Goal: Information Seeking & Learning: Learn about a topic

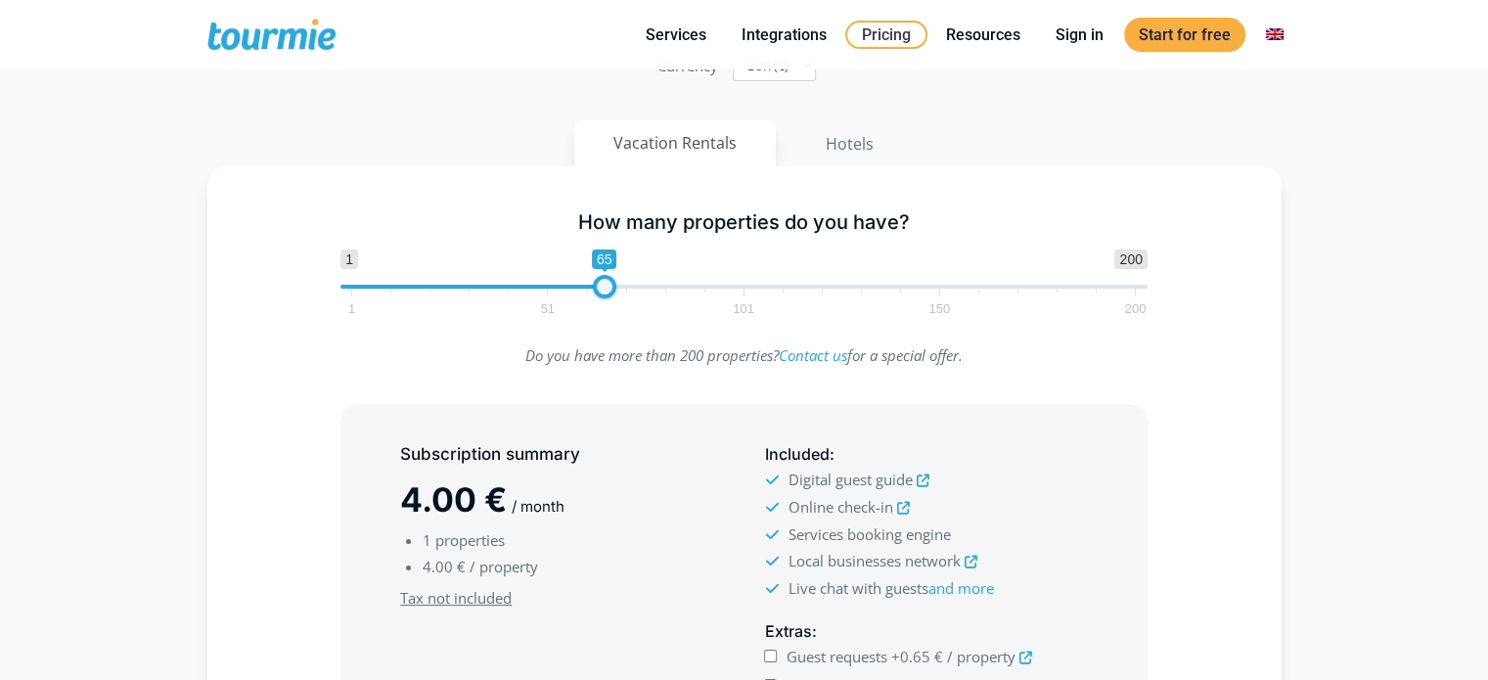
type input "64"
drag, startPoint x: 350, startPoint y: 285, endPoint x: 599, endPoint y: 292, distance: 248.6
click at [599, 292] on span at bounding box center [600, 286] width 23 height 23
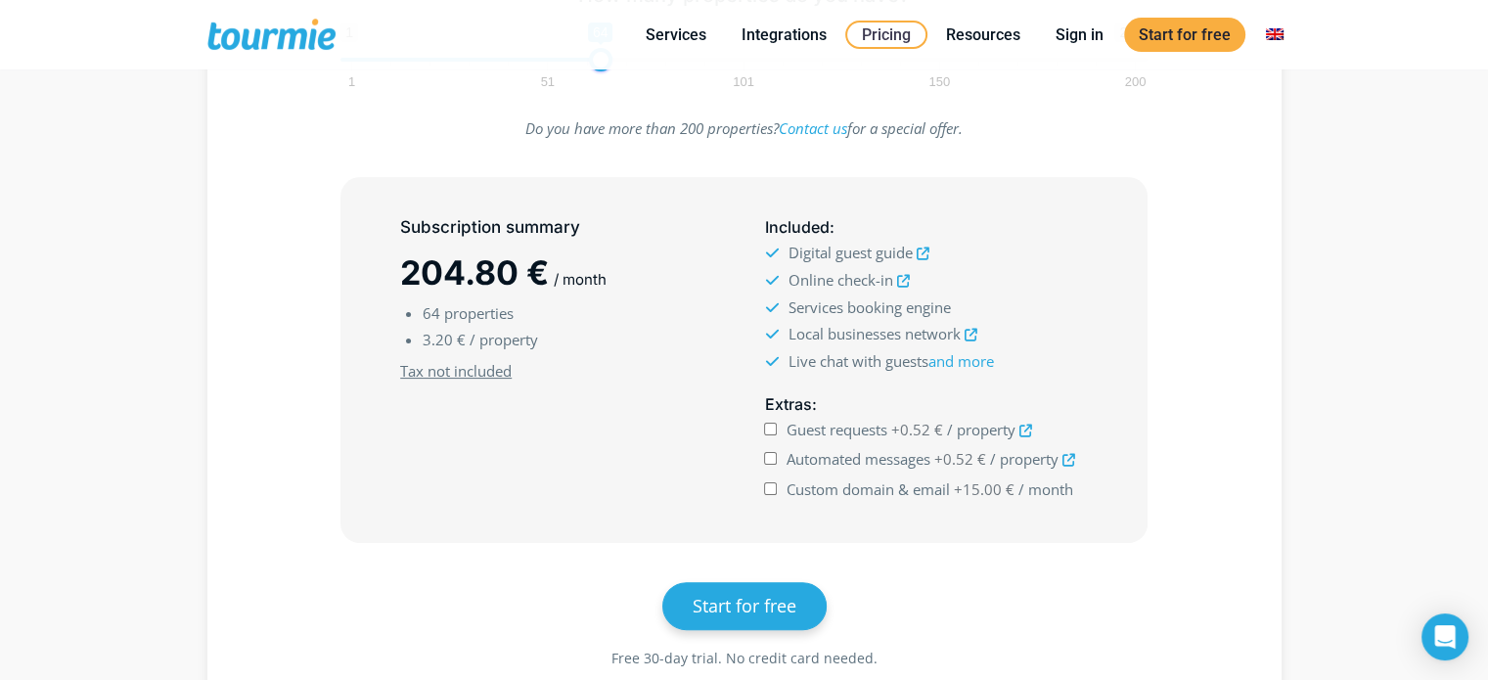
scroll to position [419, 0]
click at [771, 434] on div "Guest requests +0.52 € / property" at bounding box center [925, 429] width 323 height 27
click at [771, 428] on input "Guest requests +0.52 € / property" at bounding box center [770, 428] width 13 height 13
checkbox input "true"
click at [773, 457] on input "Automated messages +0.52 € / property" at bounding box center [770, 457] width 13 height 13
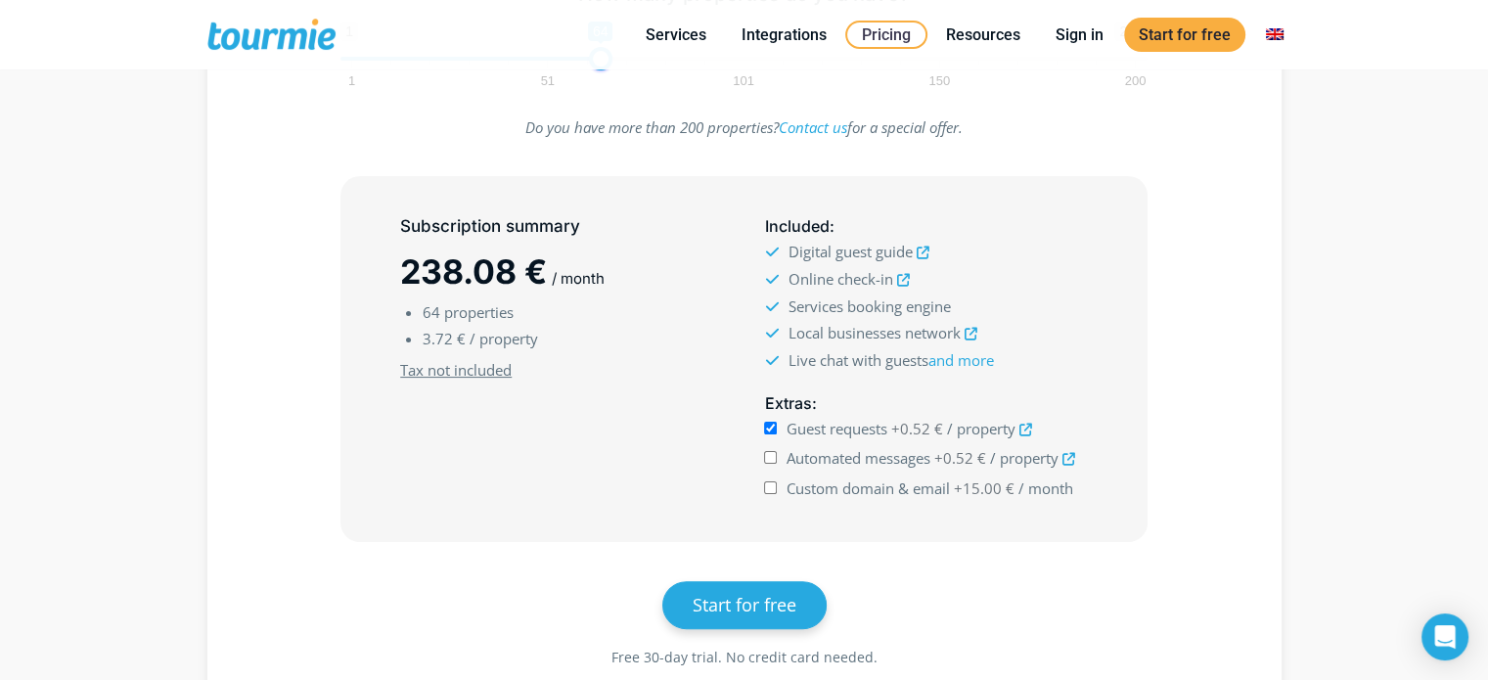
checkbox input "true"
click at [771, 492] on div "Custom domain & email +15.00 € / month" at bounding box center [925, 489] width 323 height 26
click at [771, 486] on input "Custom domain & email +15.00 € / month" at bounding box center [770, 487] width 13 height 13
checkbox input "true"
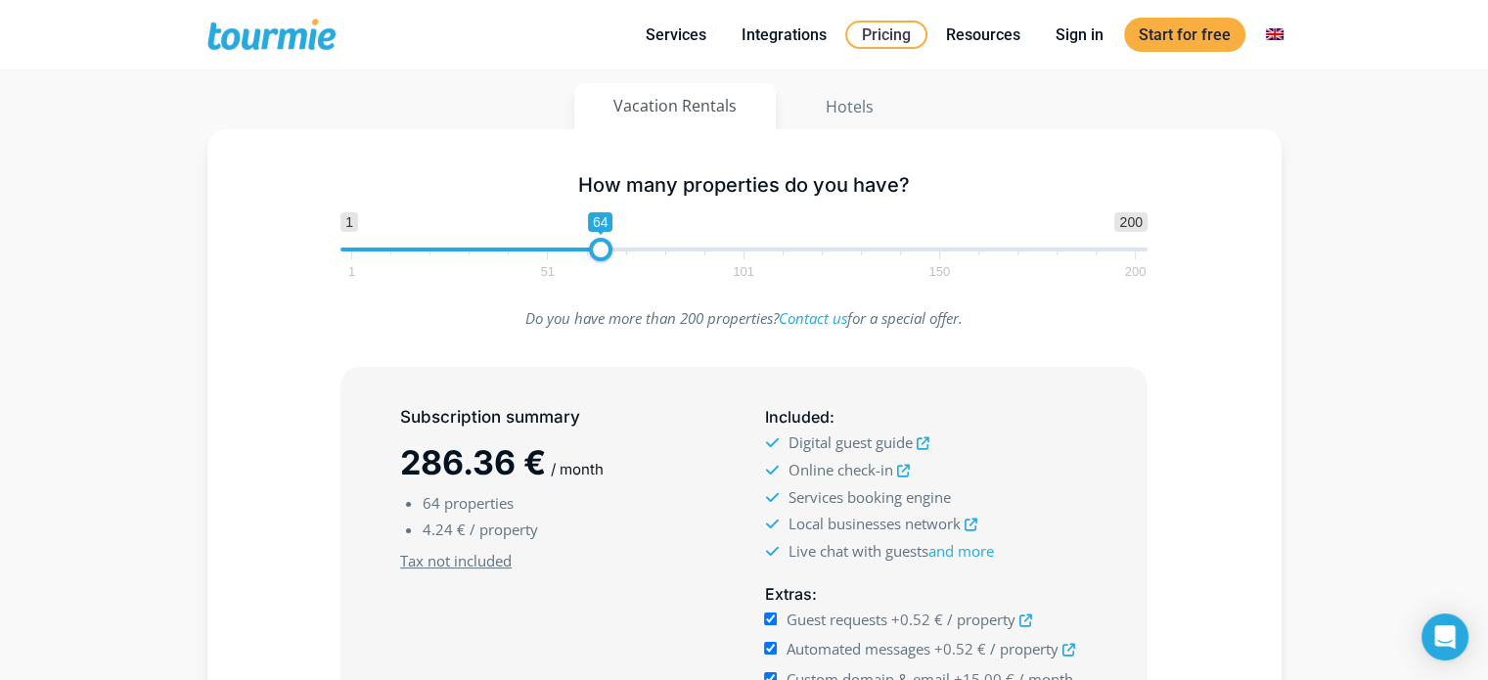
scroll to position [227, 0]
click at [858, 112] on button "Hotels" at bounding box center [850, 107] width 128 height 47
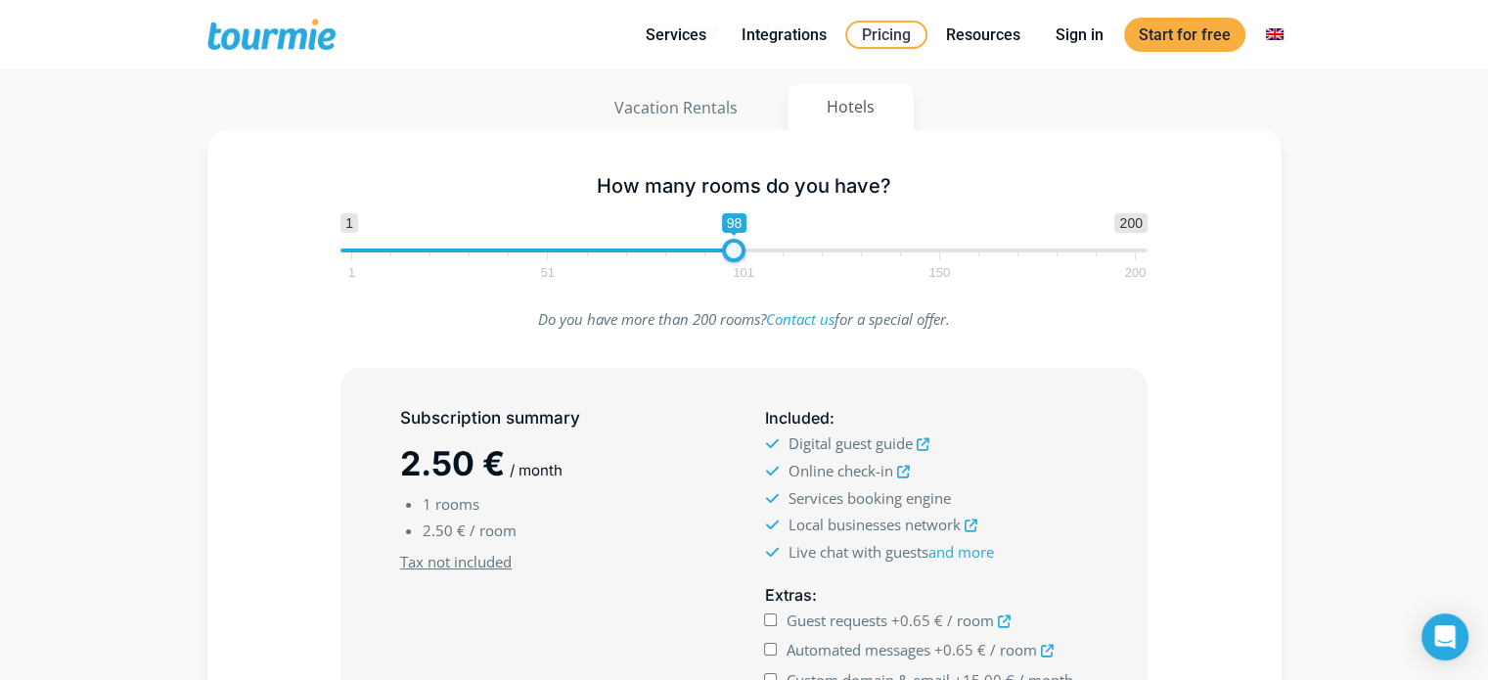
type input "99"
drag, startPoint x: 354, startPoint y: 251, endPoint x: 740, endPoint y: 268, distance: 385.9
click at [740, 268] on span "1 200 0 0 99 1 51 101 150 200" at bounding box center [743, 245] width 807 height 64
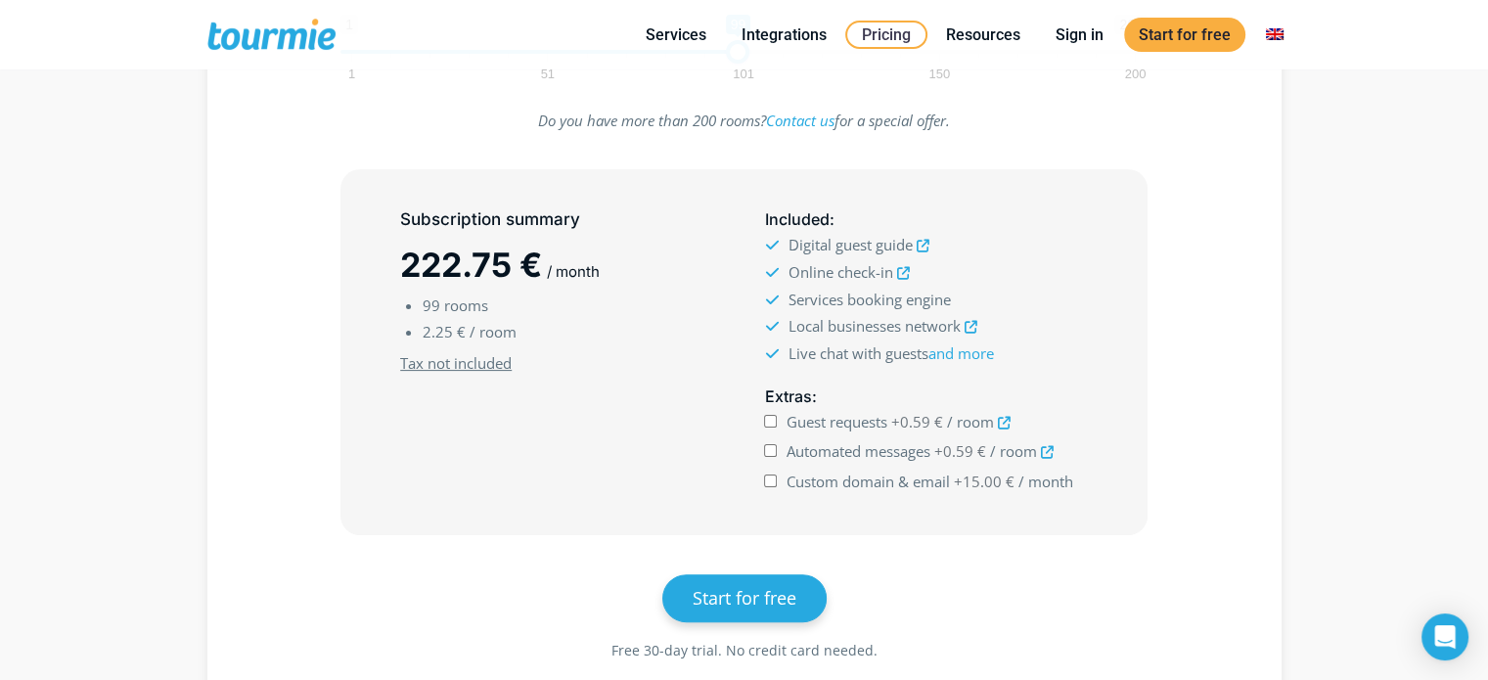
scroll to position [427, 0]
click at [774, 417] on input "Guest requests +0.59 € / room" at bounding box center [770, 420] width 13 height 13
checkbox input "true"
click at [771, 445] on input "Automated messages +0.59 € / room" at bounding box center [770, 449] width 13 height 13
checkbox input "true"
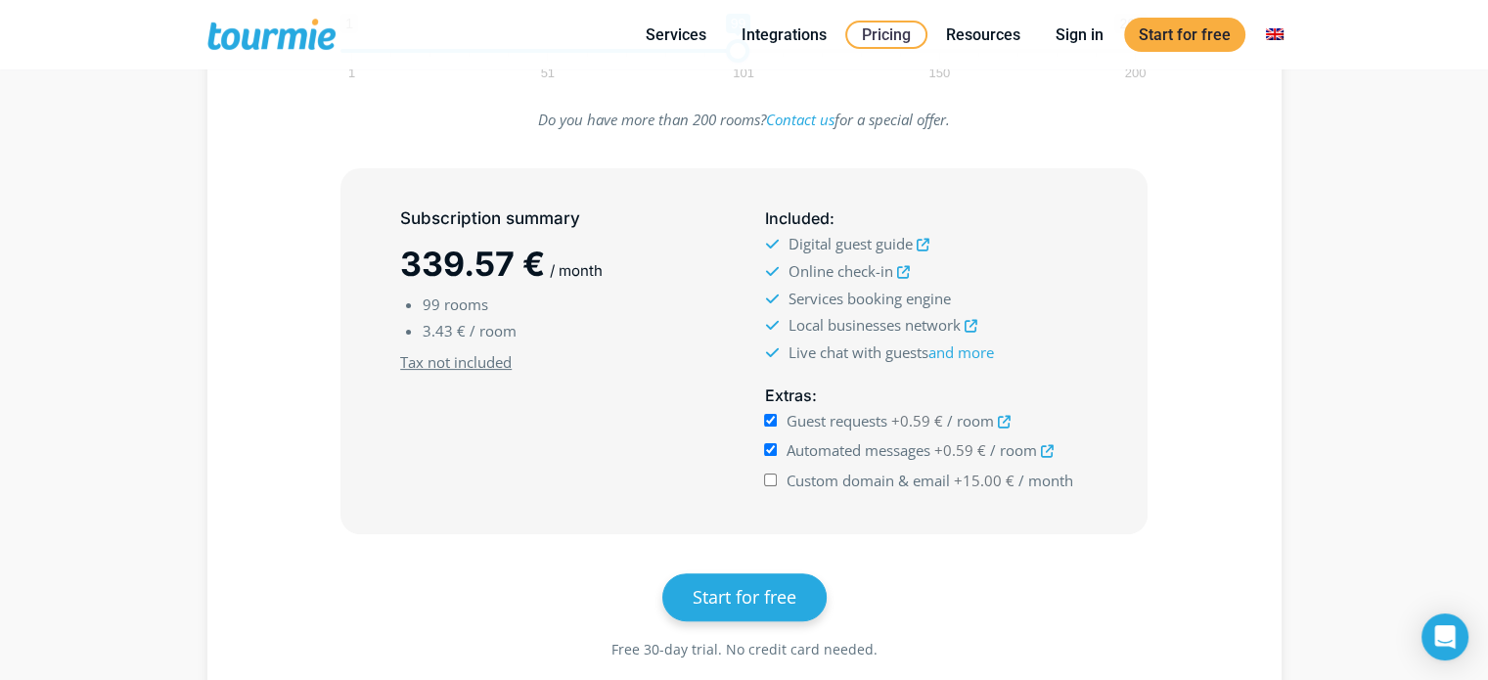
click at [771, 476] on input "Custom domain & email +15.00 € / month" at bounding box center [770, 480] width 13 height 13
checkbox input "true"
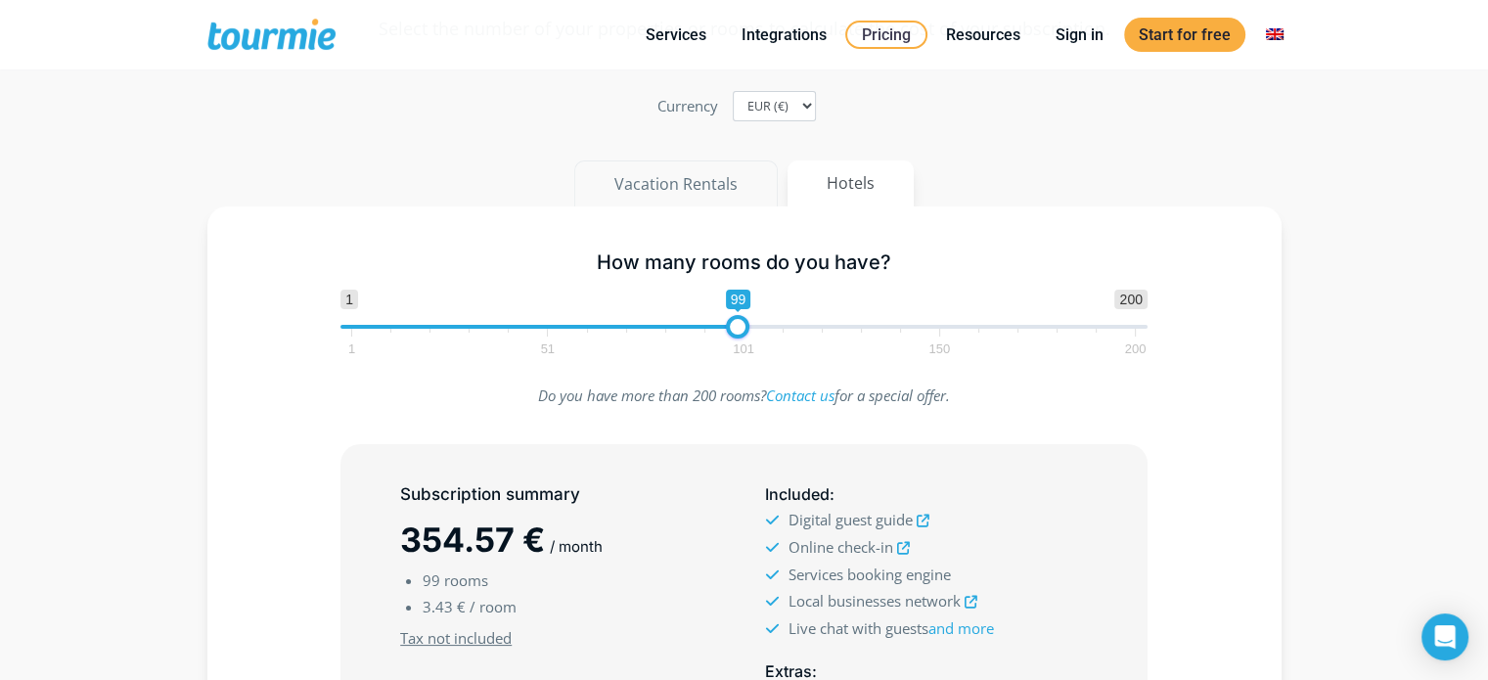
scroll to position [140, 0]
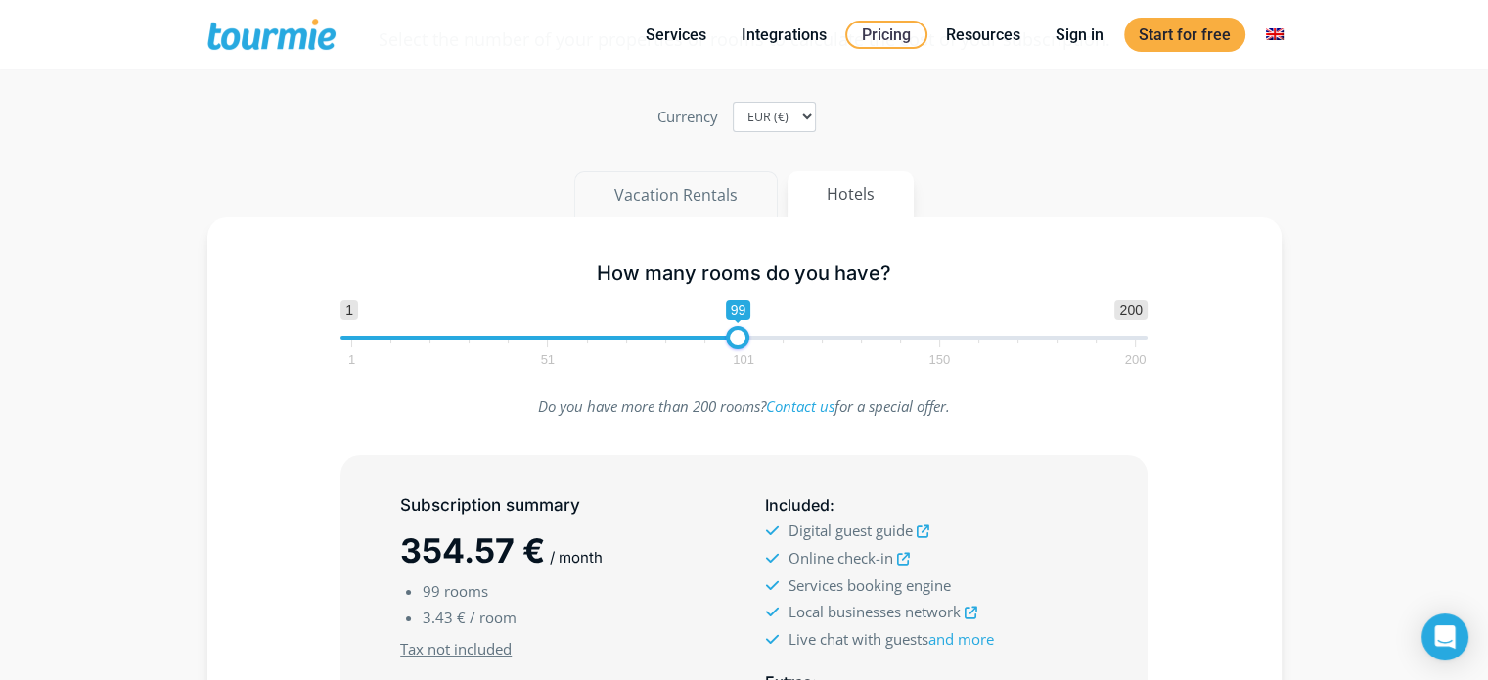
click at [658, 197] on button "Vacation Rentals" at bounding box center [676, 194] width 204 height 47
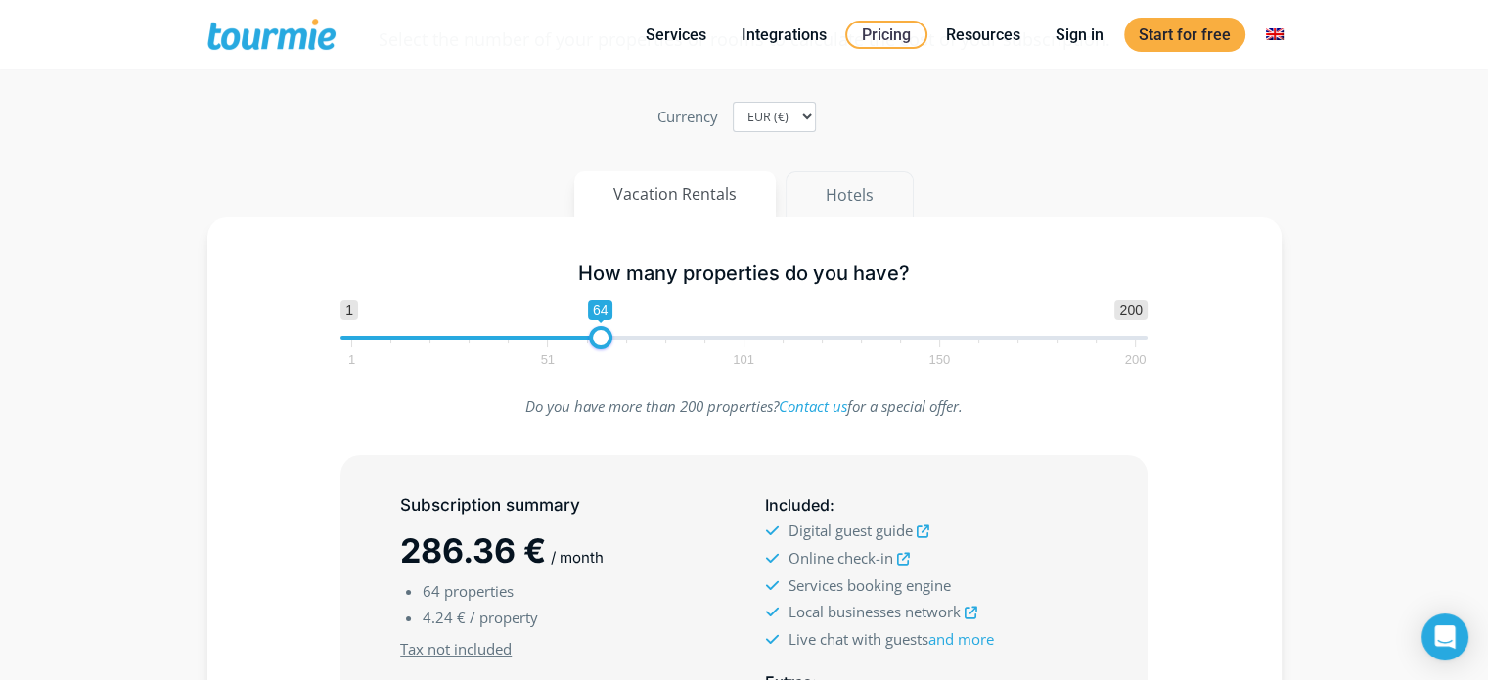
click at [839, 189] on button "Hotels" at bounding box center [850, 194] width 128 height 47
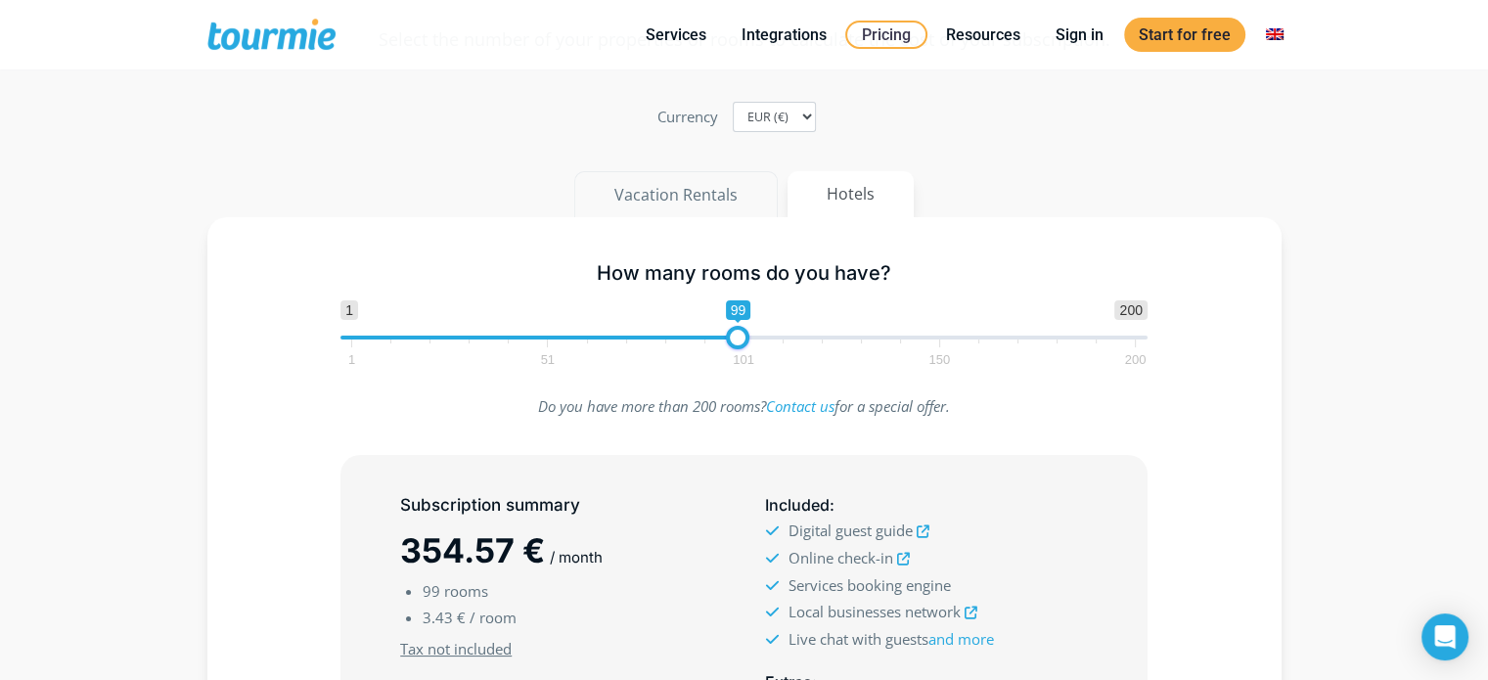
click at [653, 179] on button "Vacation Rentals" at bounding box center [676, 194] width 204 height 47
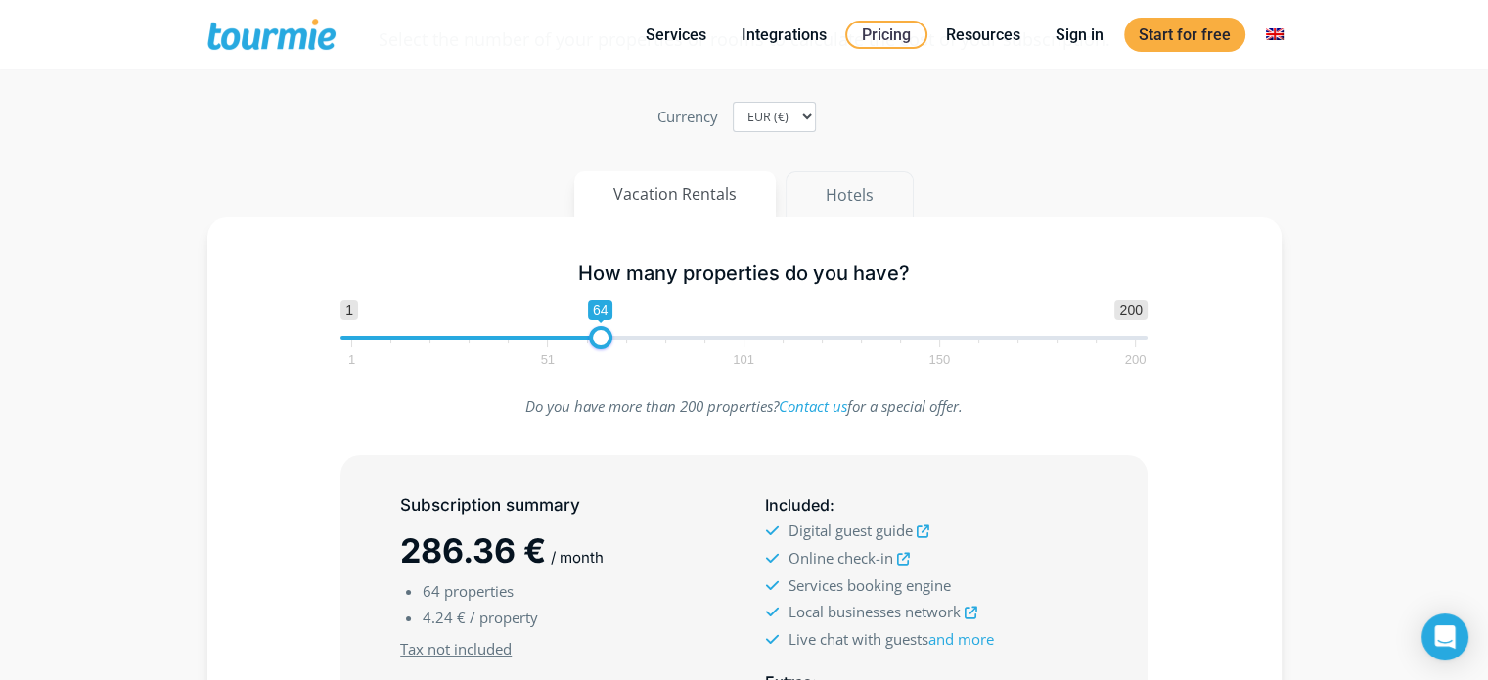
scroll to position [139, 0]
click at [858, 189] on button "Hotels" at bounding box center [850, 195] width 128 height 47
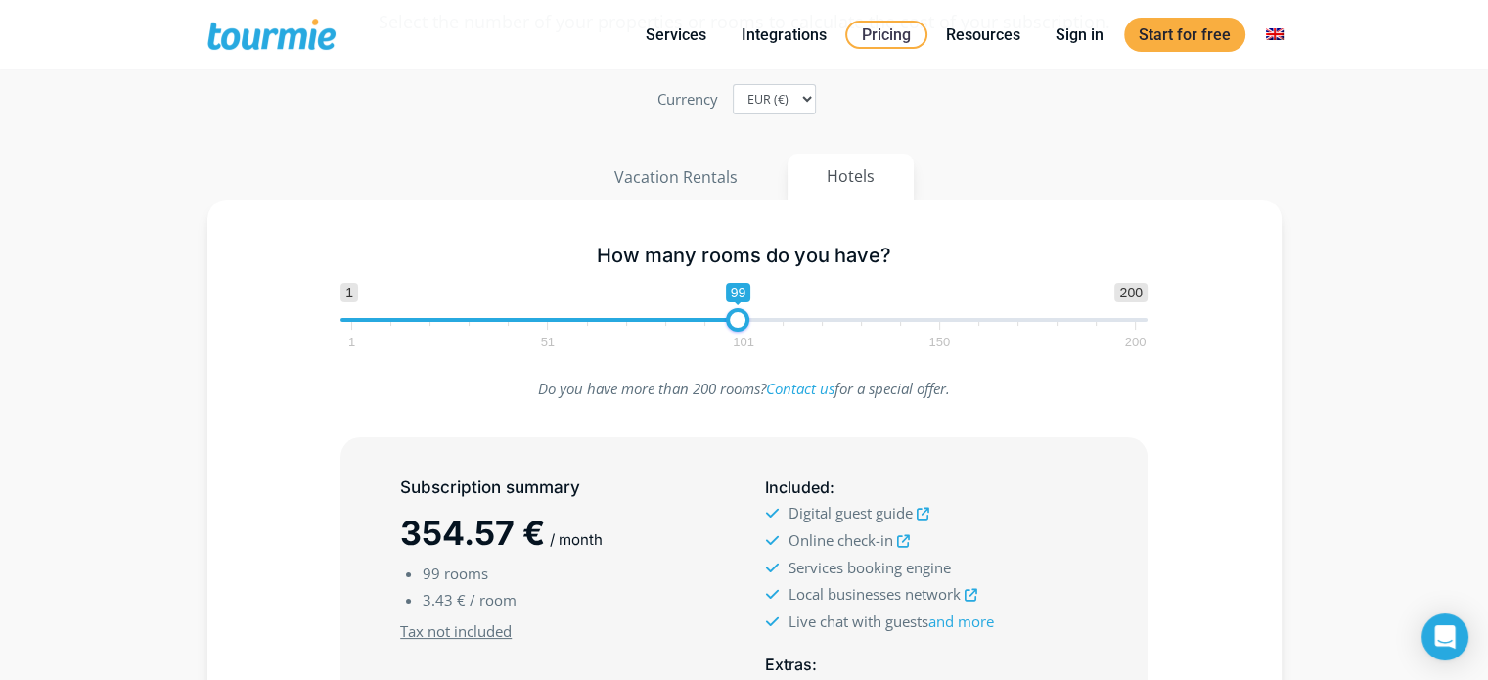
scroll to position [153, 0]
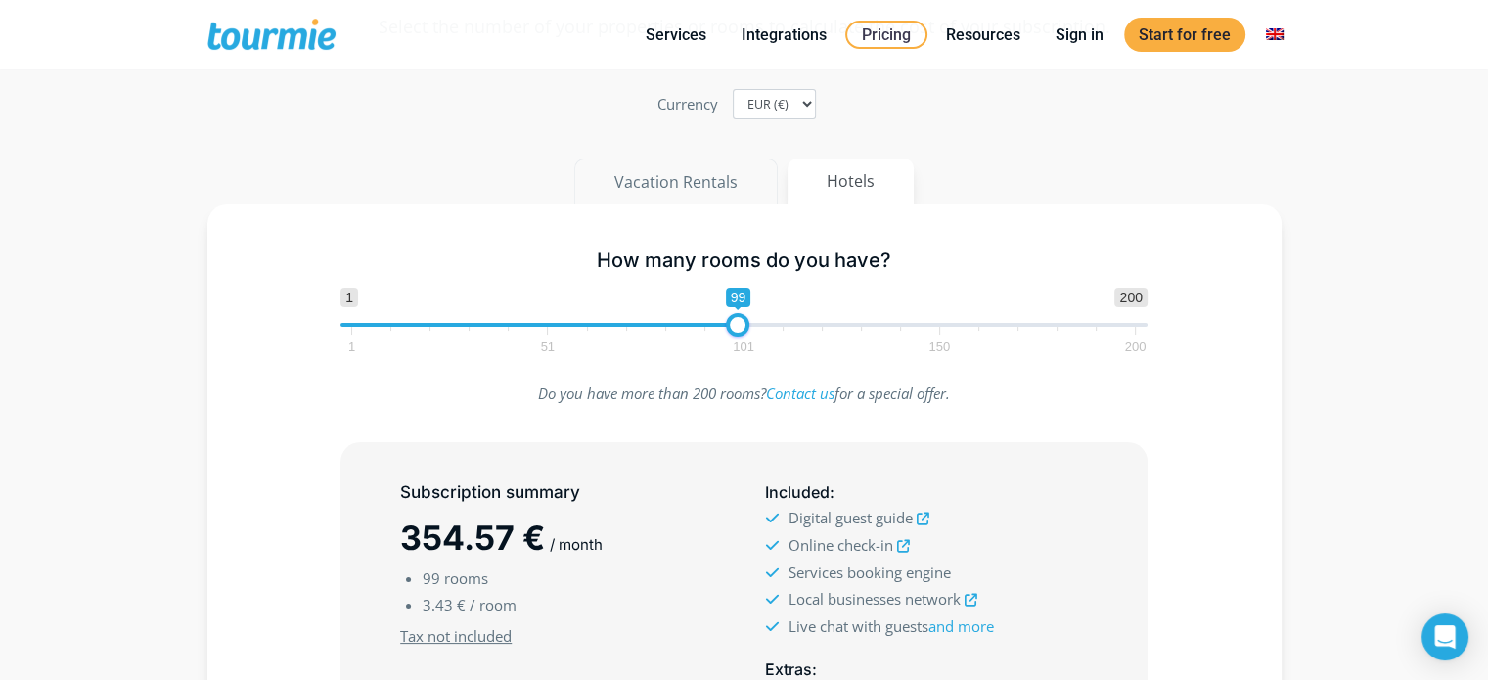
click at [681, 167] on button "Vacation Rentals" at bounding box center [676, 182] width 204 height 47
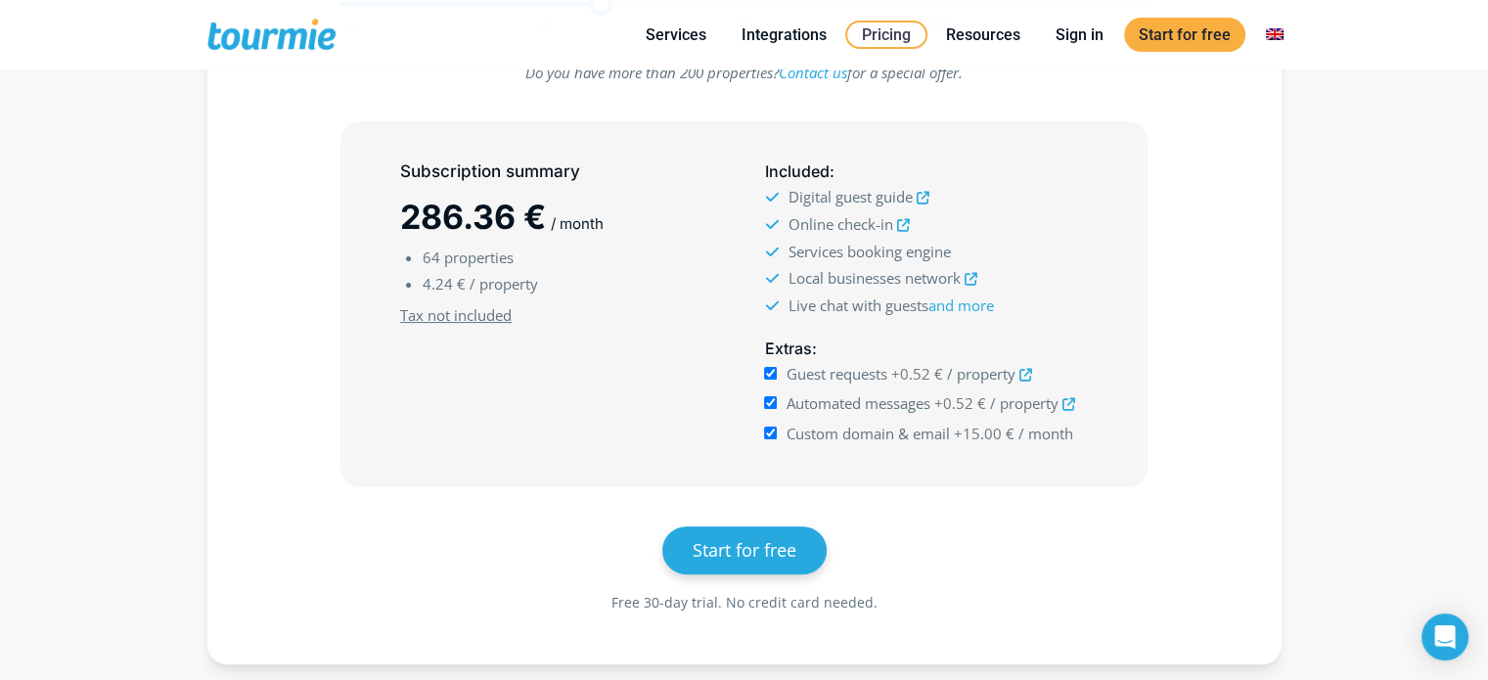
scroll to position [480, 0]
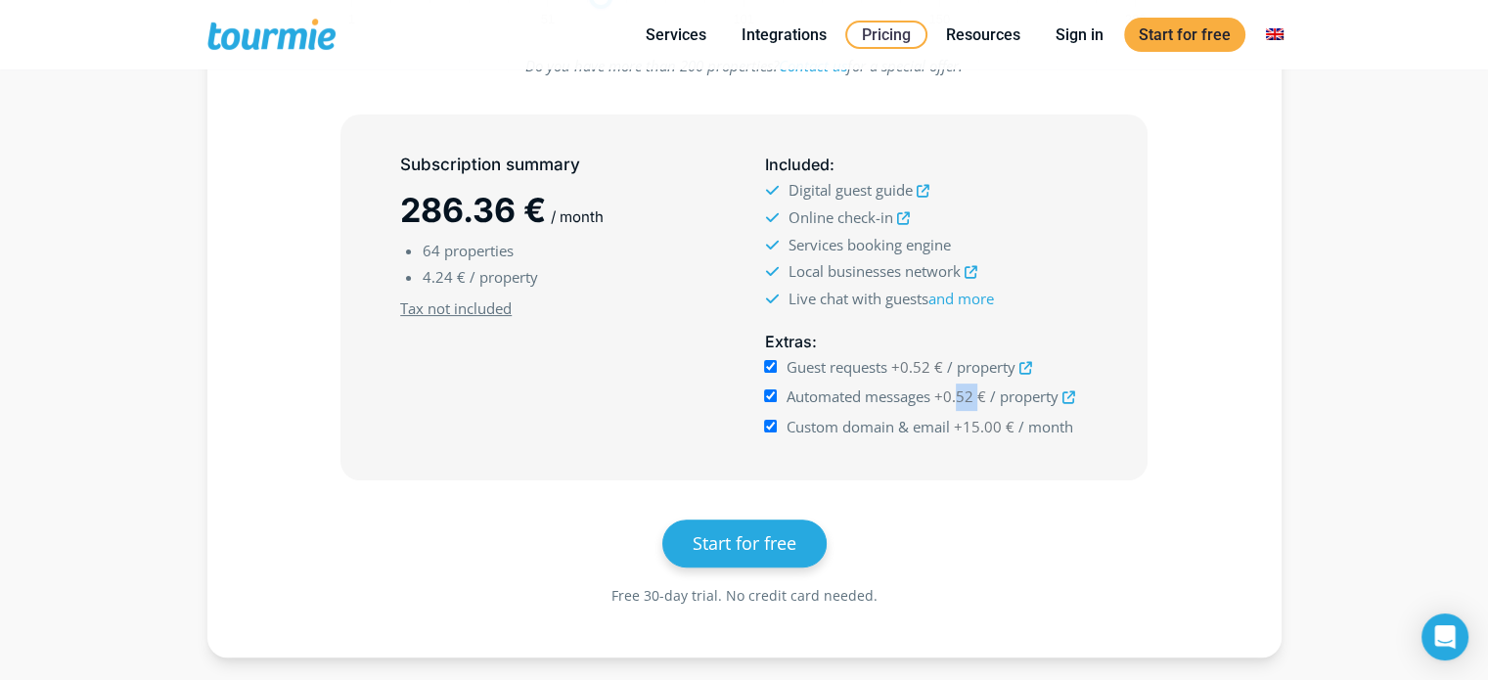
drag, startPoint x: 958, startPoint y: 392, endPoint x: 978, endPoint y: 392, distance: 20.5
click at [978, 392] on span "+0.52 €" at bounding box center [960, 396] width 52 height 20
drag, startPoint x: 906, startPoint y: 362, endPoint x: 934, endPoint y: 364, distance: 28.4
click at [934, 364] on span "+0.52 €" at bounding box center [917, 367] width 52 height 20
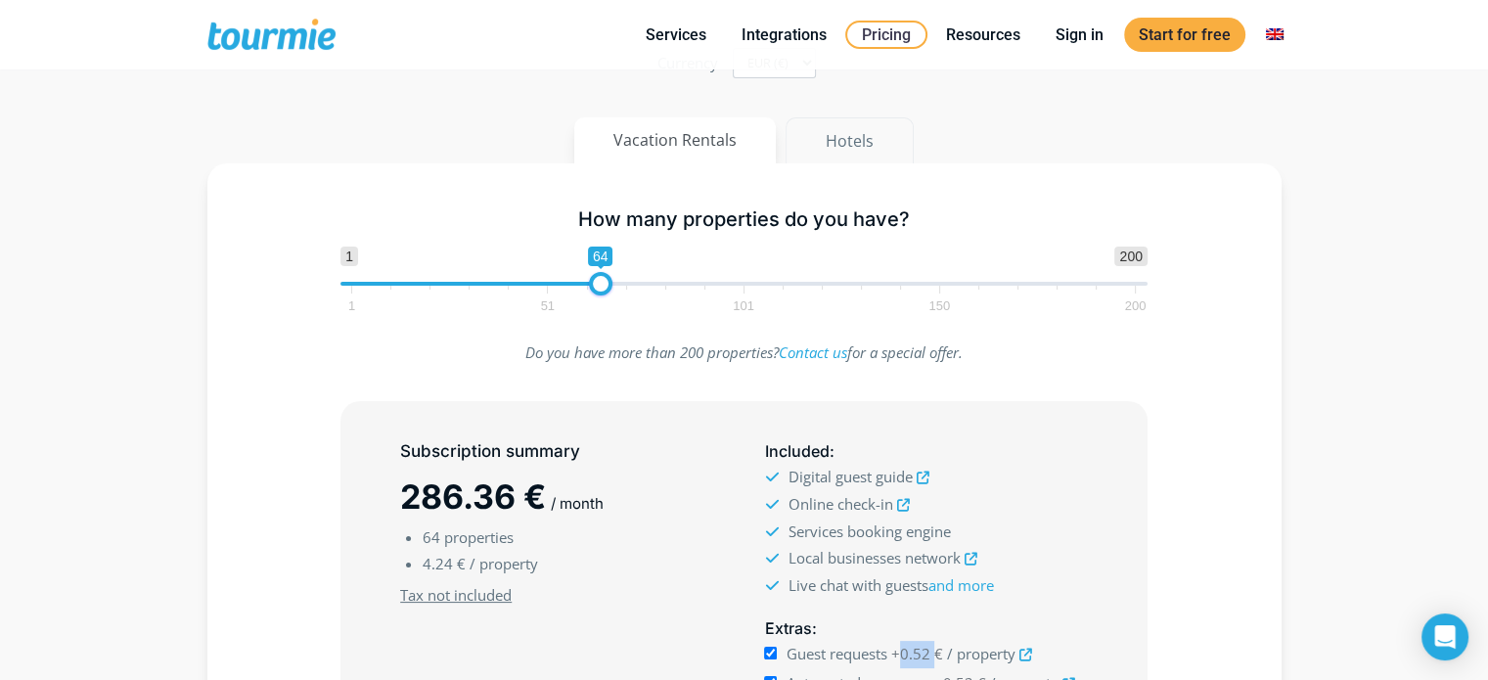
scroll to position [193, 0]
click at [849, 150] on button "Hotels" at bounding box center [850, 141] width 128 height 47
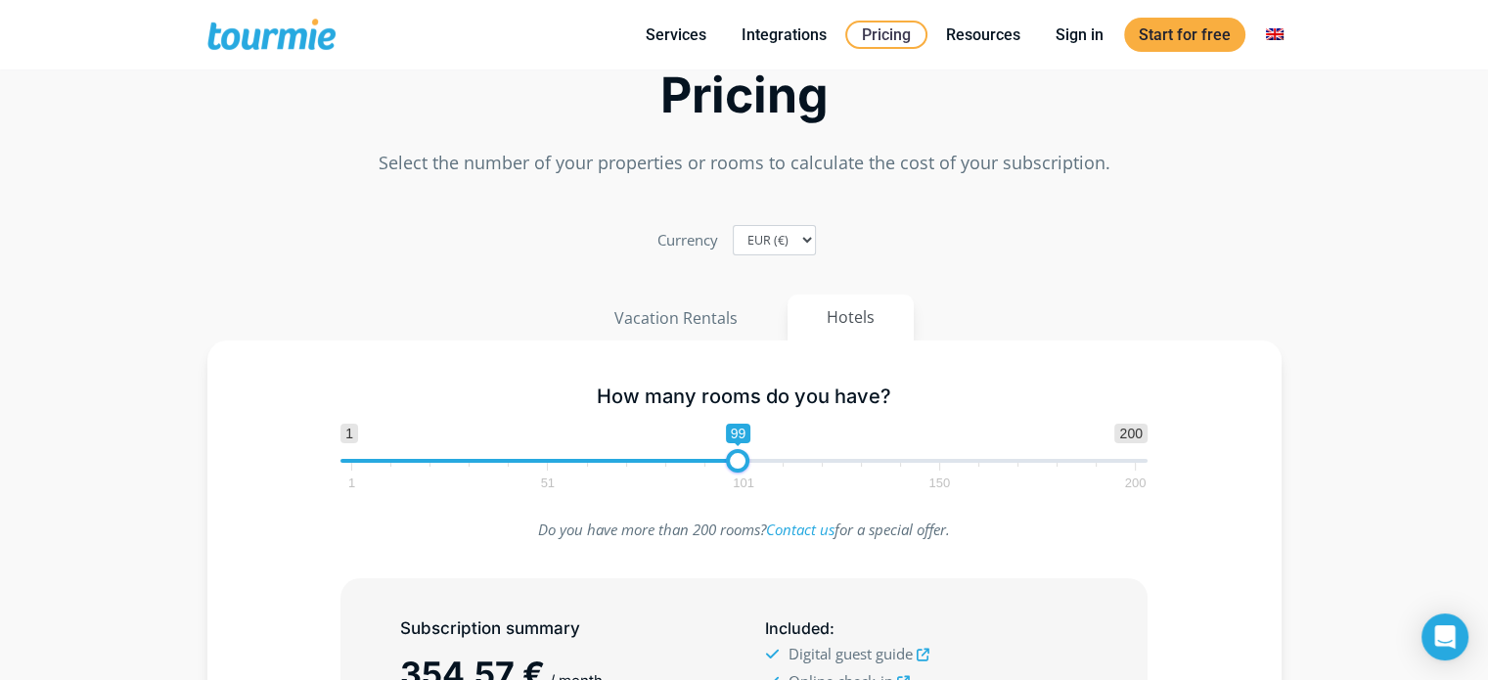
scroll to position [7, 0]
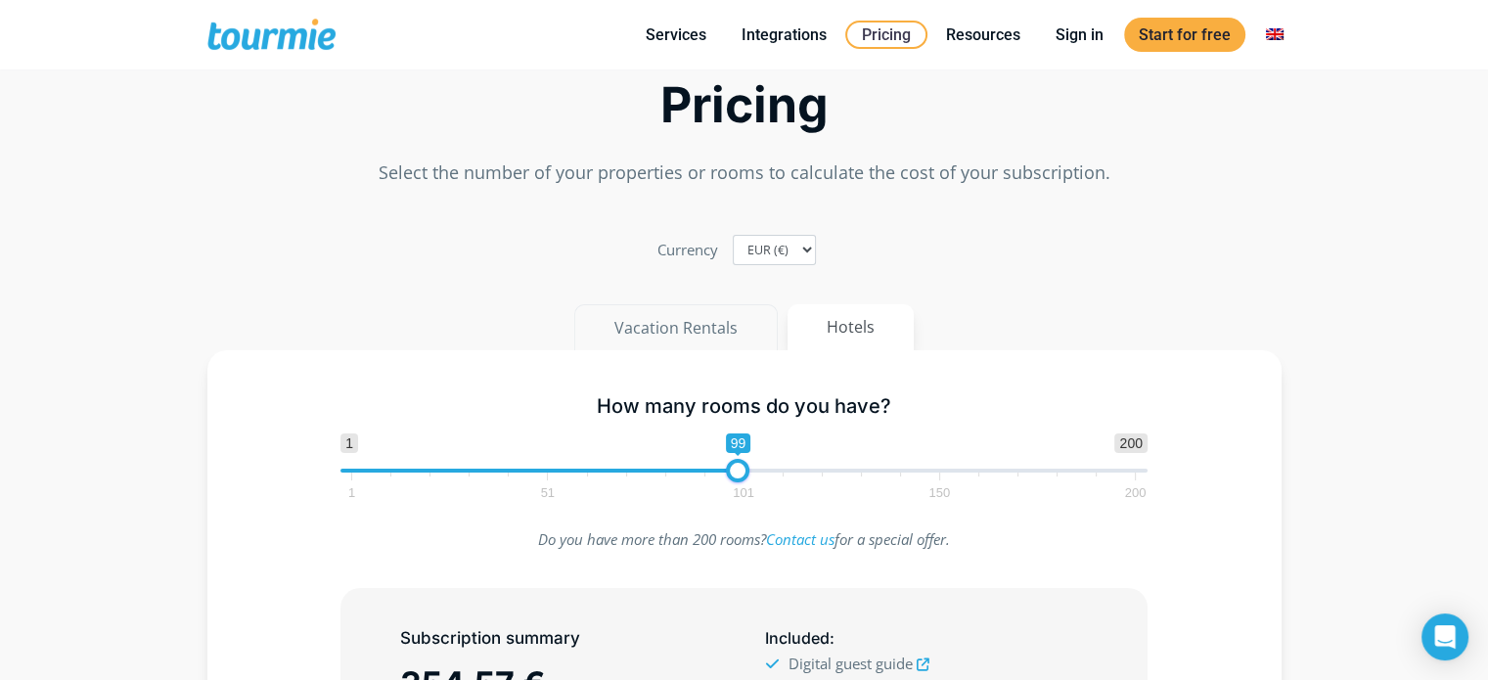
click at [680, 314] on button "Vacation Rentals" at bounding box center [676, 327] width 204 height 47
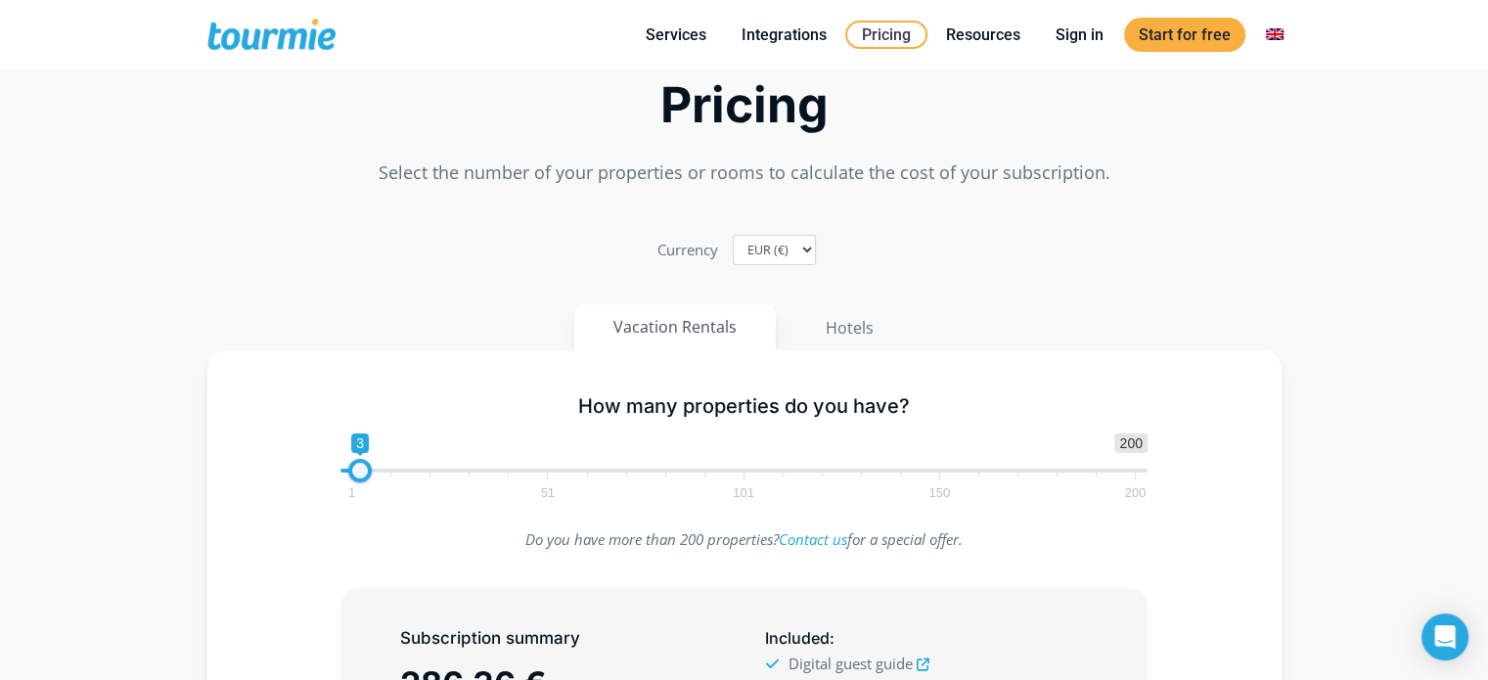
drag, startPoint x: 601, startPoint y: 473, endPoint x: 362, endPoint y: 482, distance: 238.9
click at [362, 482] on span "1 200 0 0 3 1 51 101 150 200" at bounding box center [743, 465] width 807 height 64
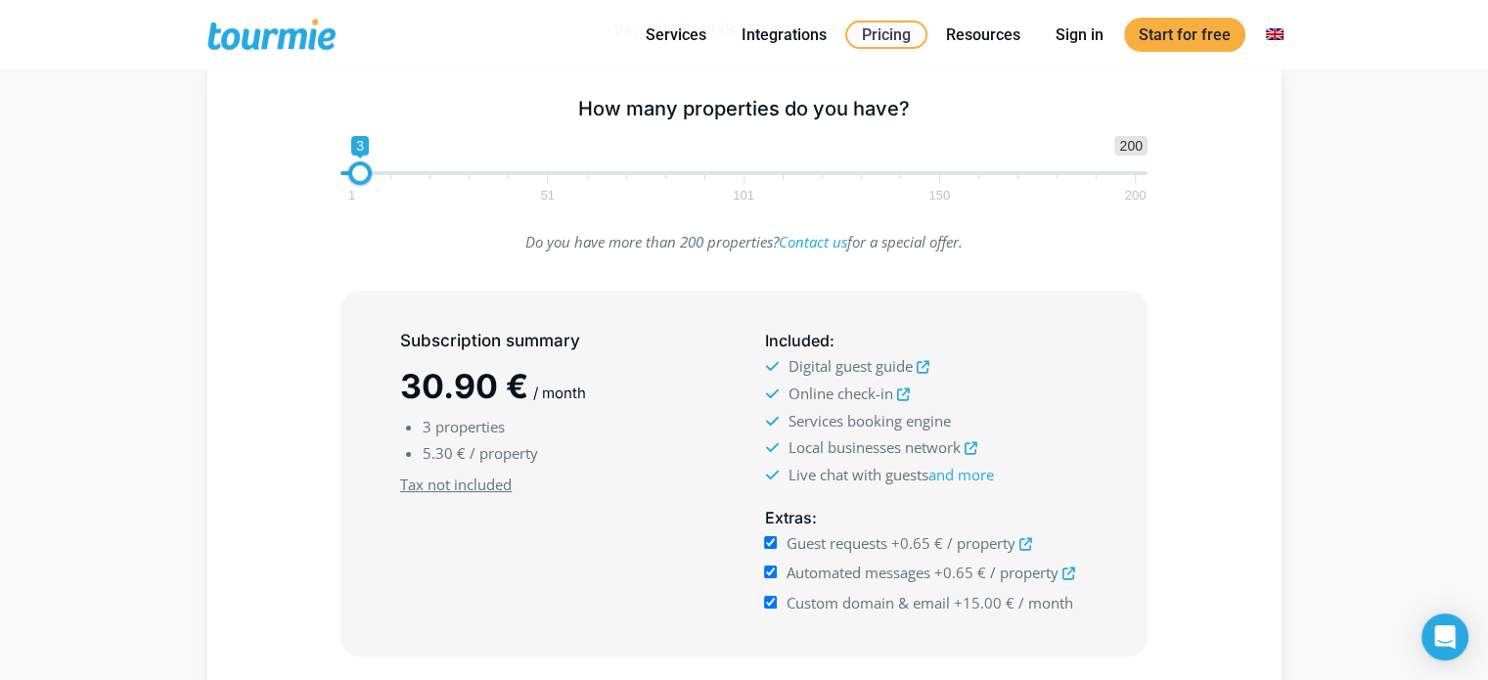
scroll to position [305, 0]
click at [368, 174] on span at bounding box center [367, 171] width 23 height 23
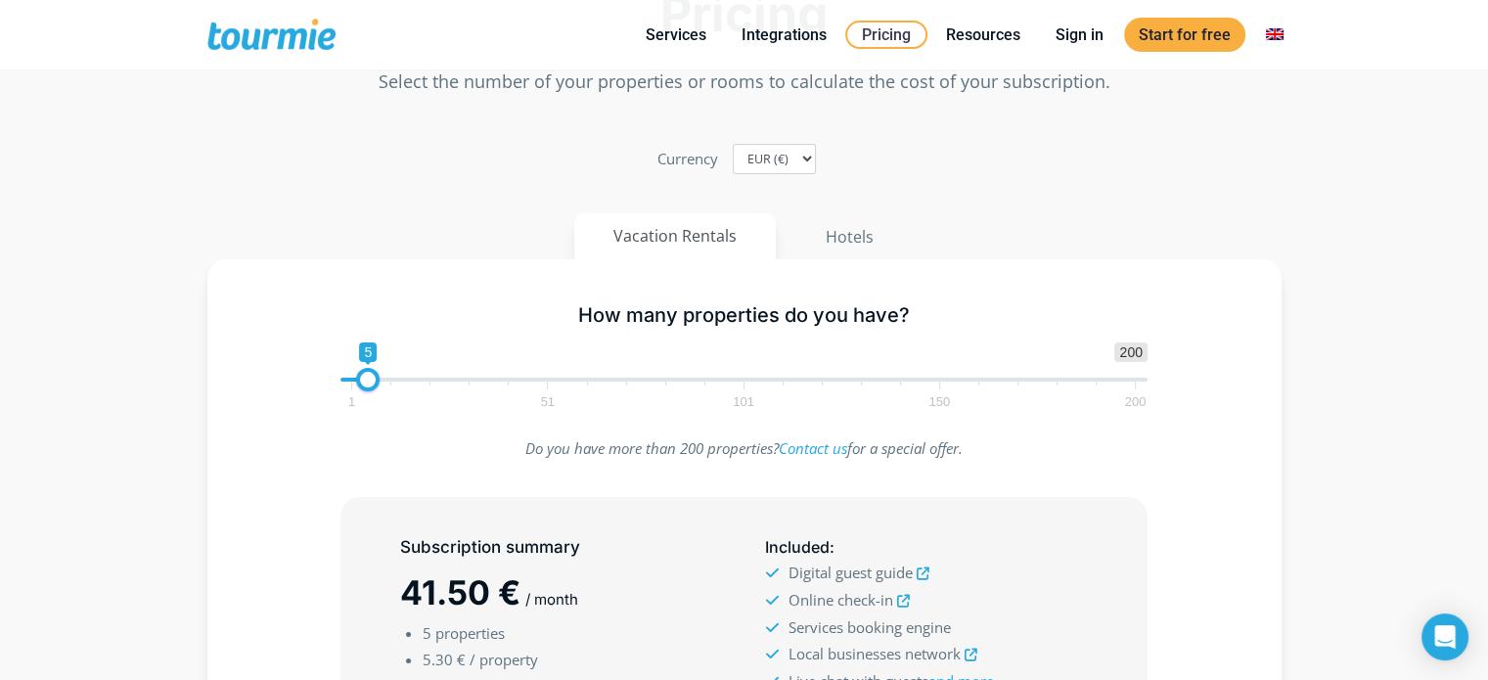
scroll to position [99, 0]
type input "40"
drag, startPoint x: 373, startPoint y: 379, endPoint x: 511, endPoint y: 387, distance: 138.2
click at [511, 387] on span "1 200 0 0 40 1 51 101 150 200" at bounding box center [743, 373] width 807 height 64
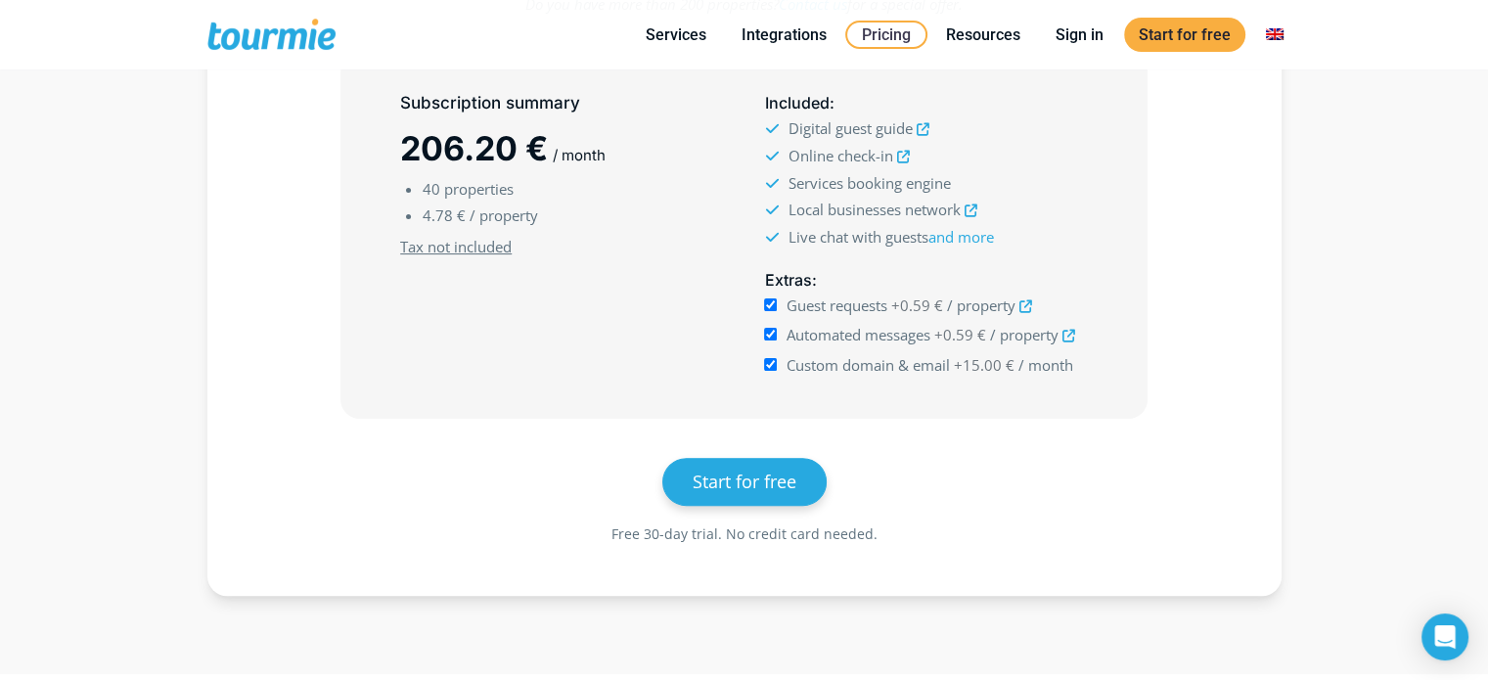
scroll to position [543, 0]
click at [311, 38] on span at bounding box center [287, 35] width 160 height 46
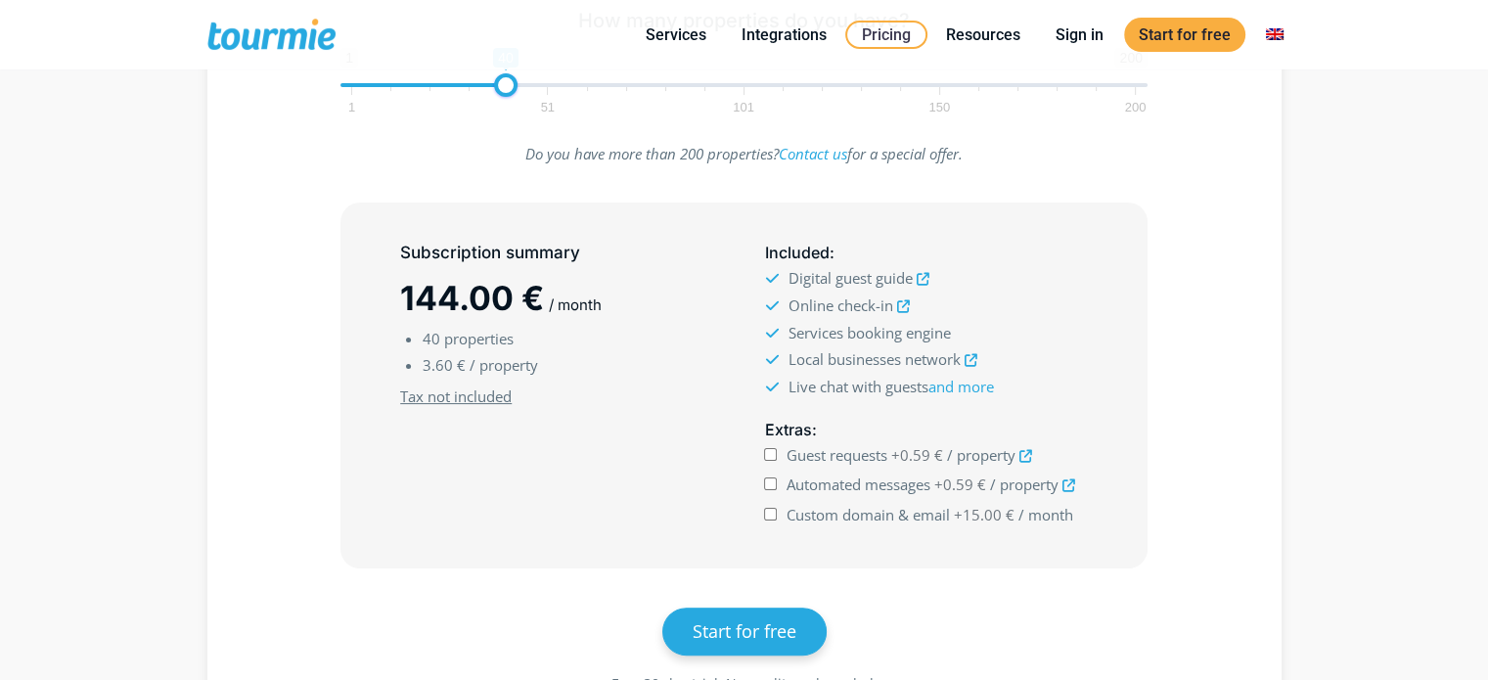
scroll to position [395, 0]
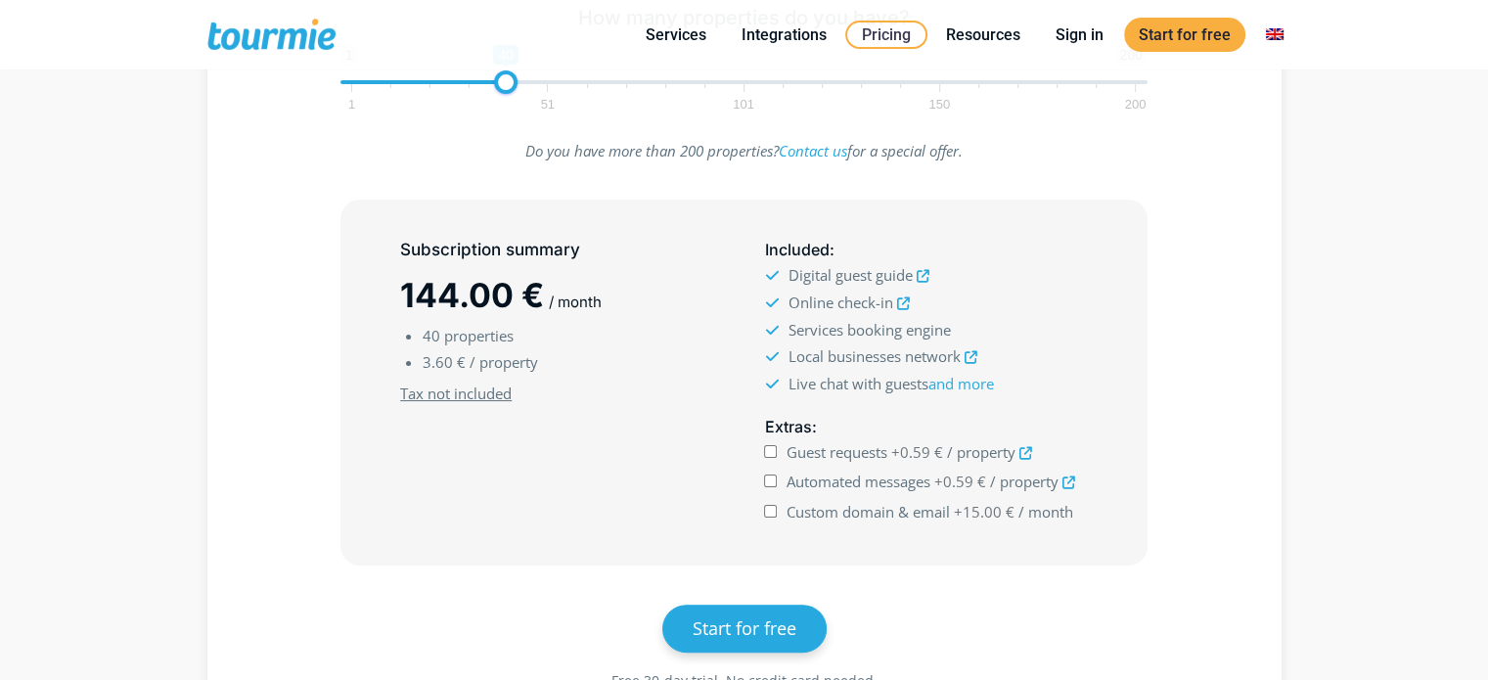
click at [773, 445] on input "Guest requests +0.59 € / property" at bounding box center [770, 451] width 13 height 13
checkbox input "true"
click at [769, 478] on input "Automated messages +0.59 € / property" at bounding box center [770, 481] width 13 height 13
checkbox input "true"
click at [773, 511] on input "Custom domain & email +15.00 € / month" at bounding box center [770, 511] width 13 height 13
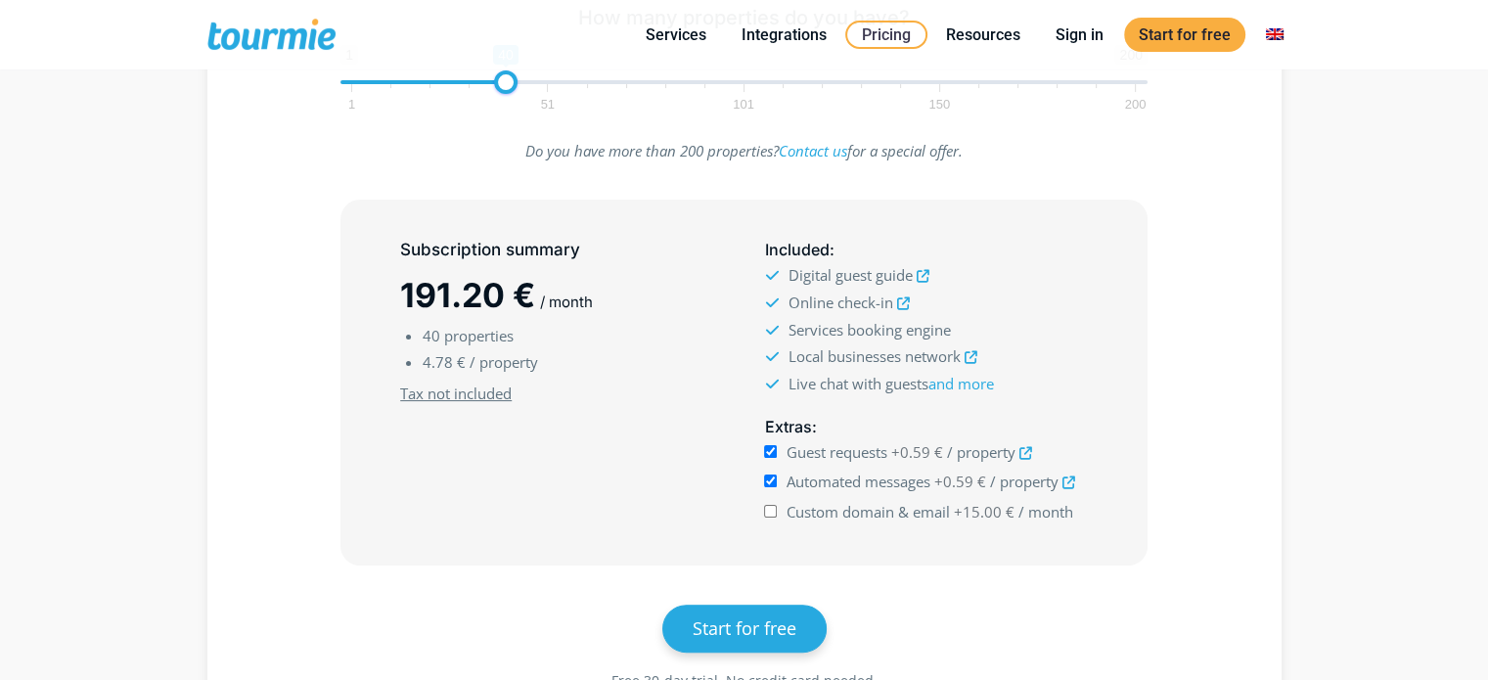
checkbox input "true"
